Goal: Transaction & Acquisition: Purchase product/service

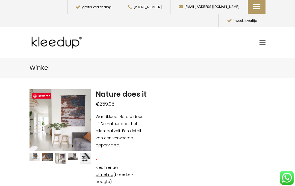
click at [263, 40] on span "Toggle mobile menu" at bounding box center [262, 42] width 6 height 4
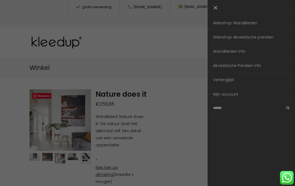
click at [243, 22] on link "Webshop Wandkleden" at bounding box center [250, 23] width 87 height 14
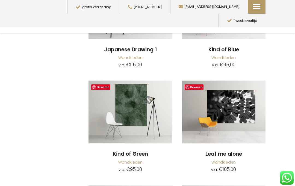
scroll to position [2700, 0]
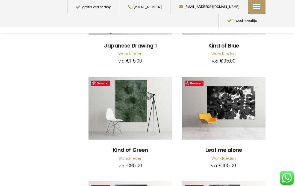
click at [134, 97] on img at bounding box center [130, 108] width 84 height 63
click at [136, 155] on link "Wandkleden" at bounding box center [130, 157] width 24 height 5
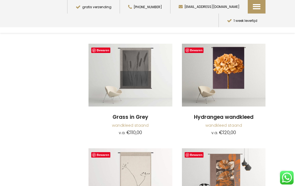
scroll to position [641, 0]
click at [230, 64] on img at bounding box center [224, 75] width 84 height 63
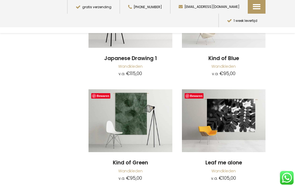
scroll to position [2687, 0]
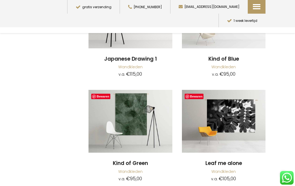
click at [129, 90] on img at bounding box center [130, 121] width 84 height 63
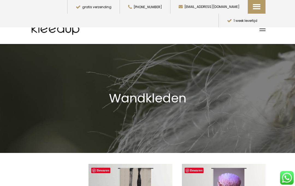
scroll to position [0, 0]
